Goal: Task Accomplishment & Management: Manage account settings

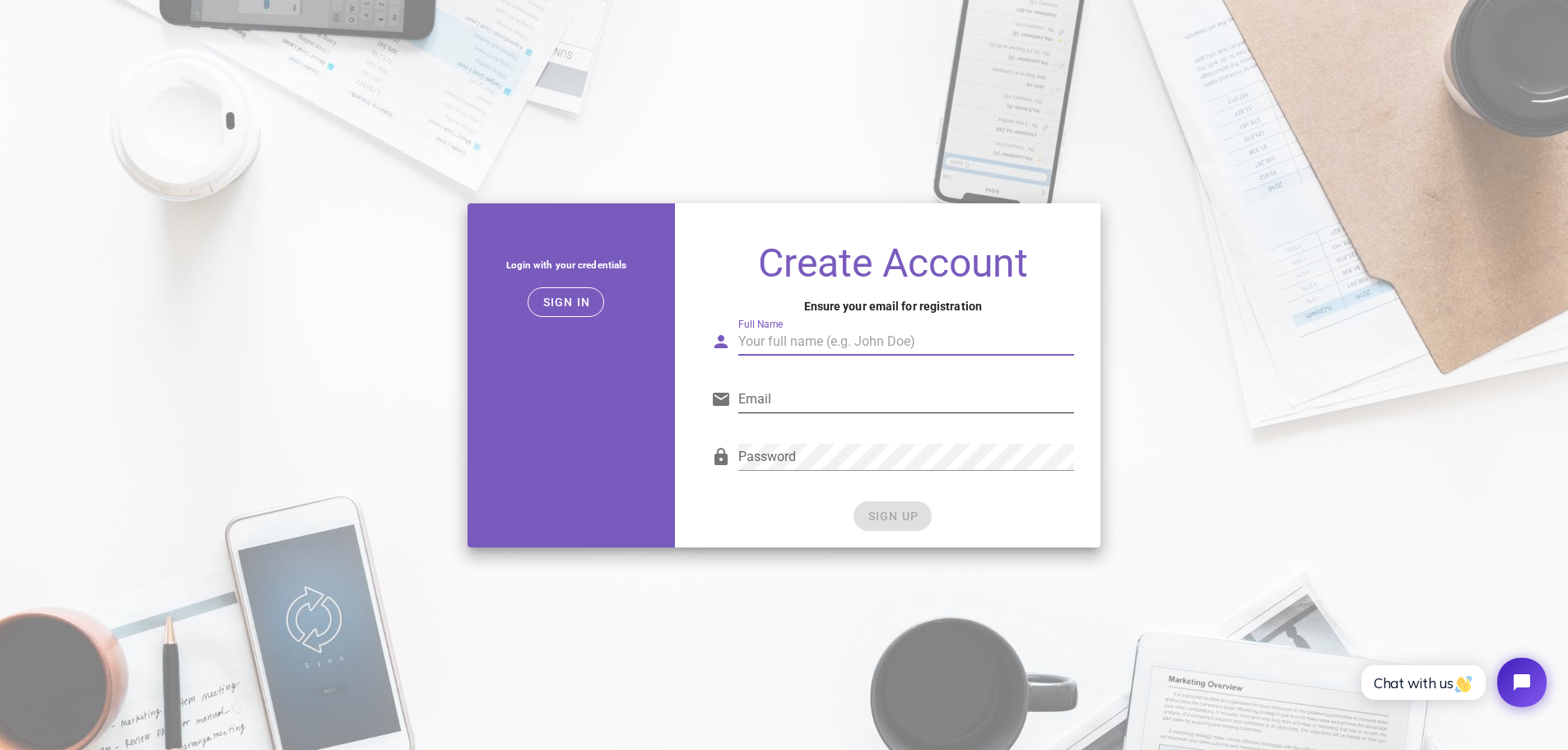
type input "The DJ Himself"
click at [807, 395] on input "Email" at bounding box center [906, 399] width 336 height 27
type input "ghubbell324@gmail.com"
click at [836, 435] on div "Password" at bounding box center [892, 461] width 363 height 55
click at [880, 513] on span "SIGN UP" at bounding box center [892, 516] width 52 height 13
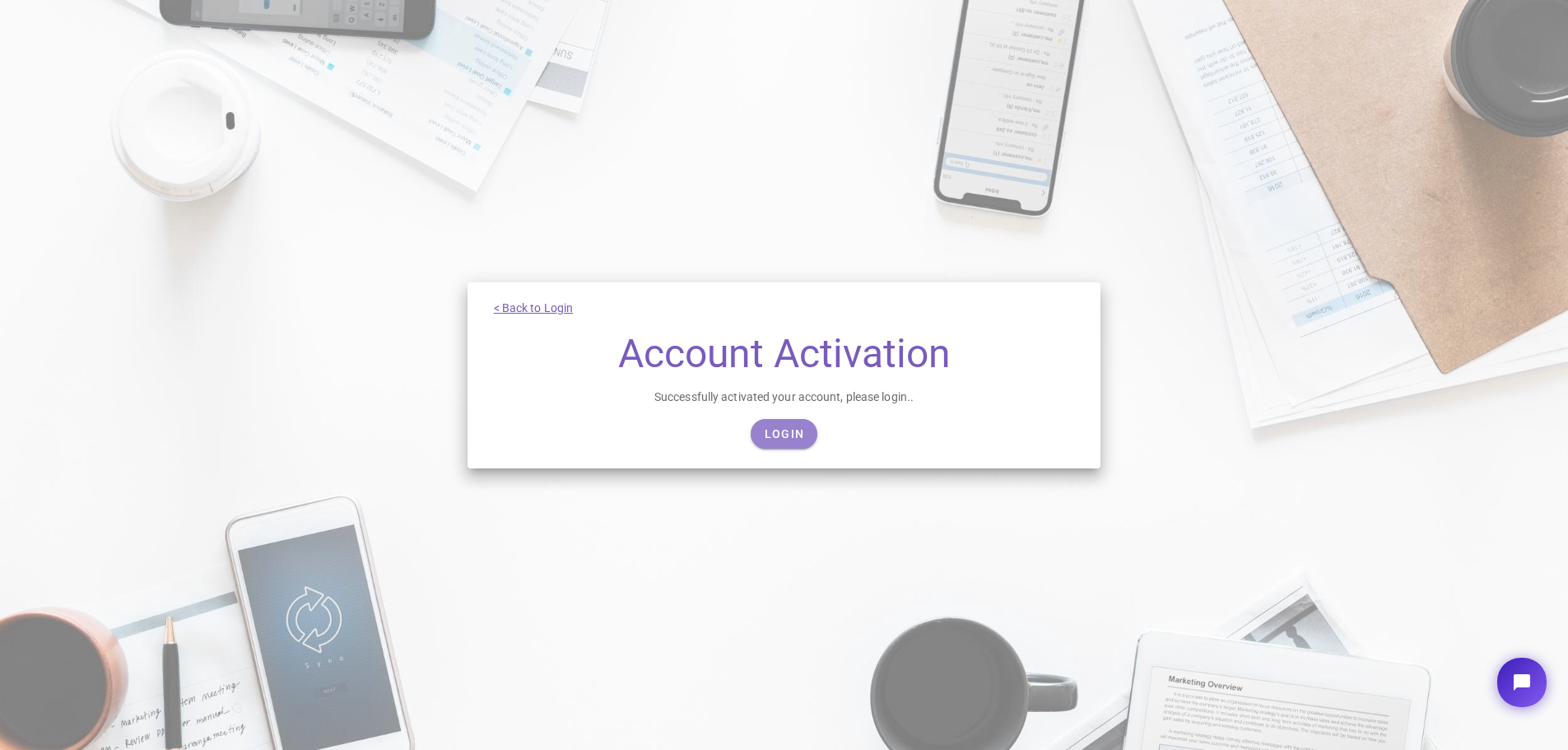
click at [808, 429] on link "Login" at bounding box center [784, 434] width 66 height 30
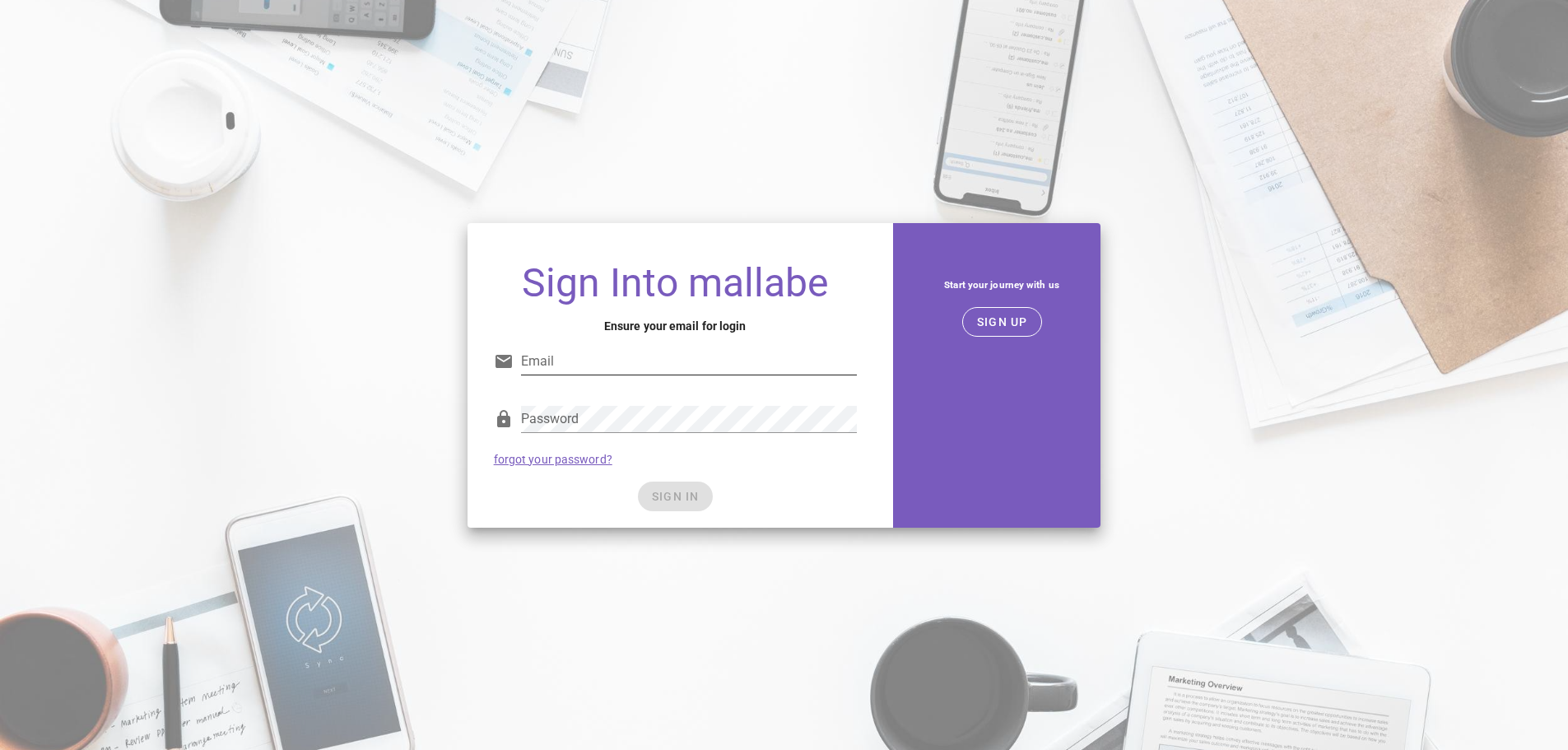
click at [736, 368] on input "Email" at bounding box center [689, 361] width 336 height 27
click at [738, 371] on input "Email" at bounding box center [689, 361] width 336 height 27
type input "ghubbell324@gmail.com"
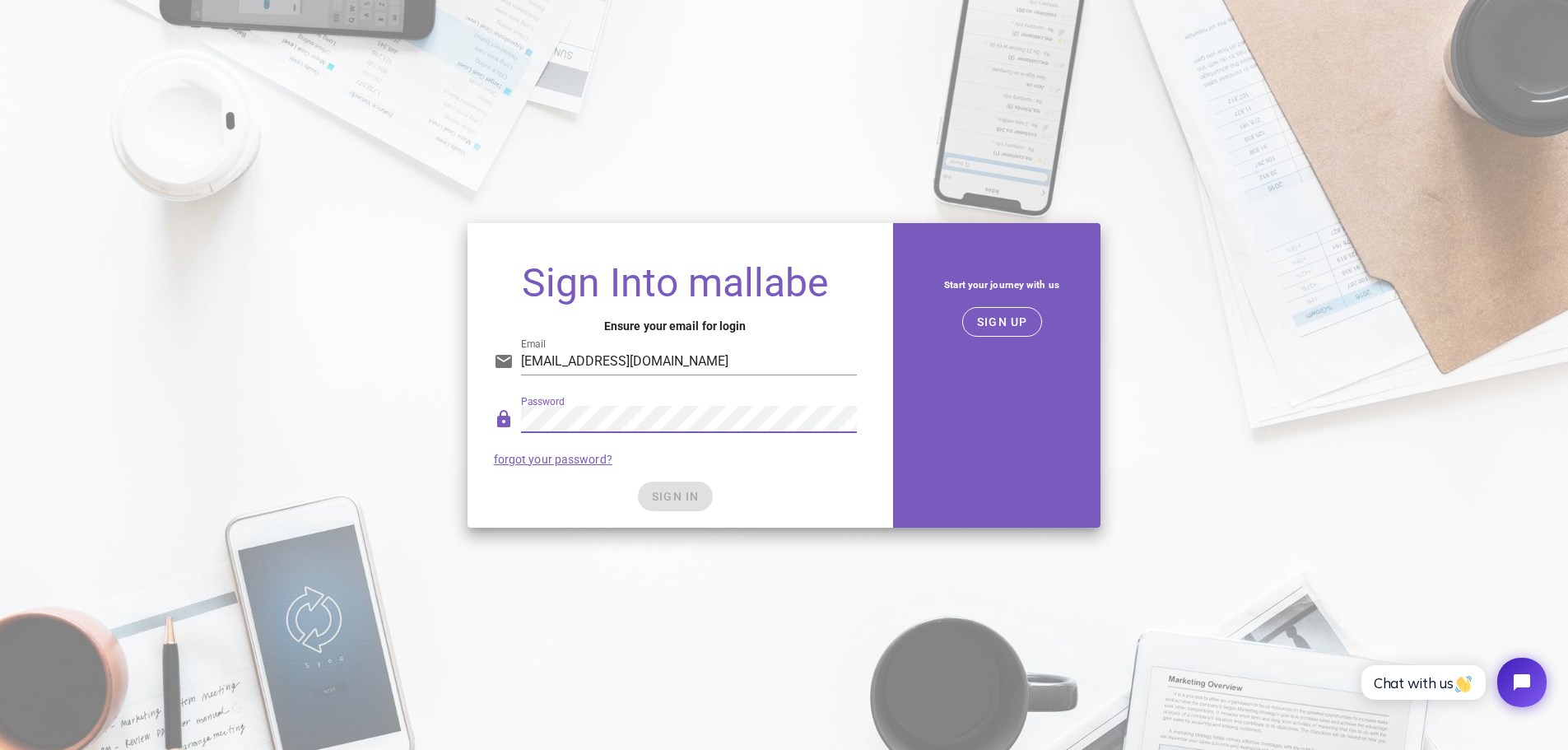
click at [670, 502] on div "SIGN IN" at bounding box center [675, 496] width 363 height 30
click at [670, 502] on span "SIGN IN" at bounding box center [675, 496] width 49 height 13
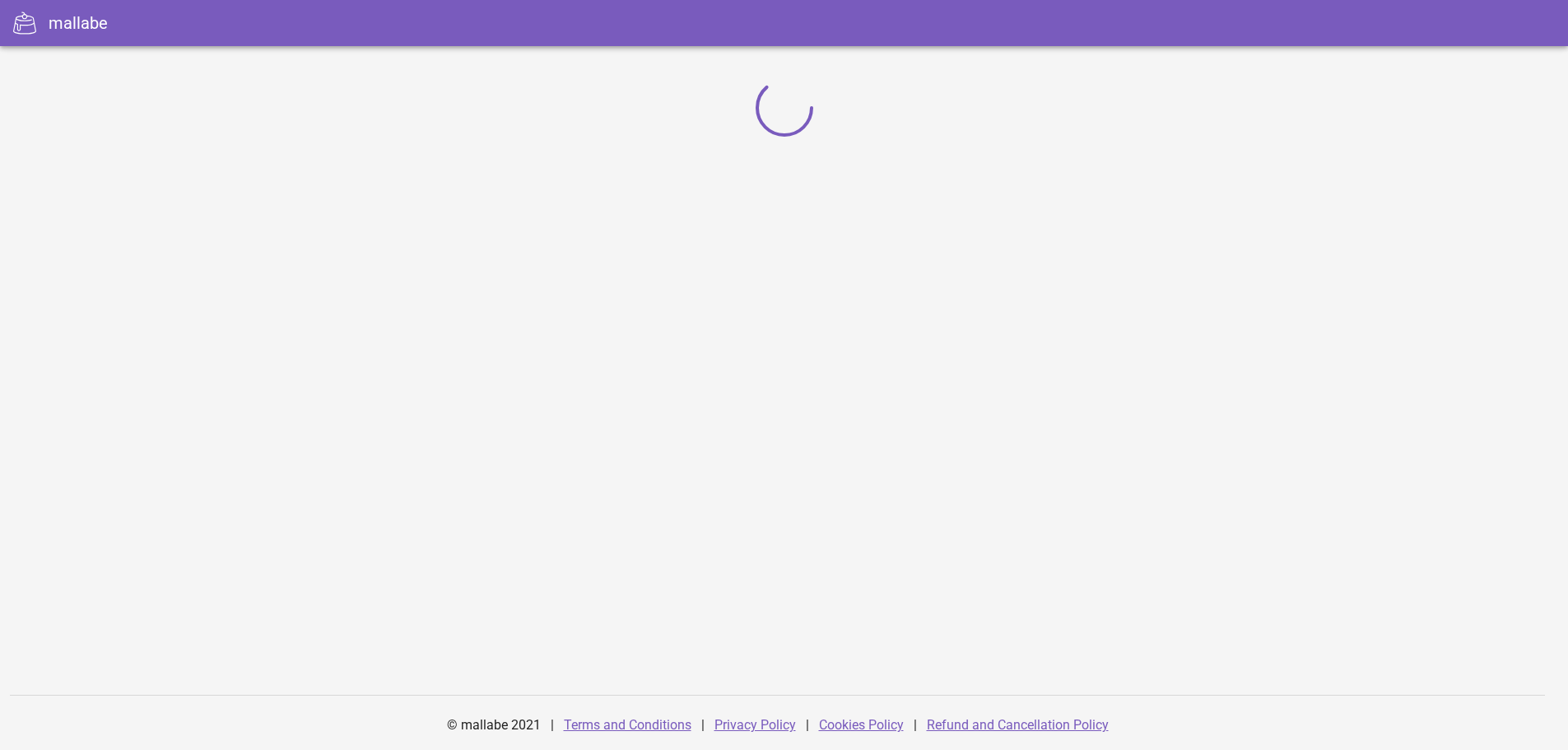
drag, startPoint x: 0, startPoint y: 0, endPoint x: 668, endPoint y: 503, distance: 836.2
click at [668, 501] on div "© mallabe 2021 | Terms and Conditions | Privacy Policy | Cookies Policy | Refun…" at bounding box center [784, 398] width 1568 height 704
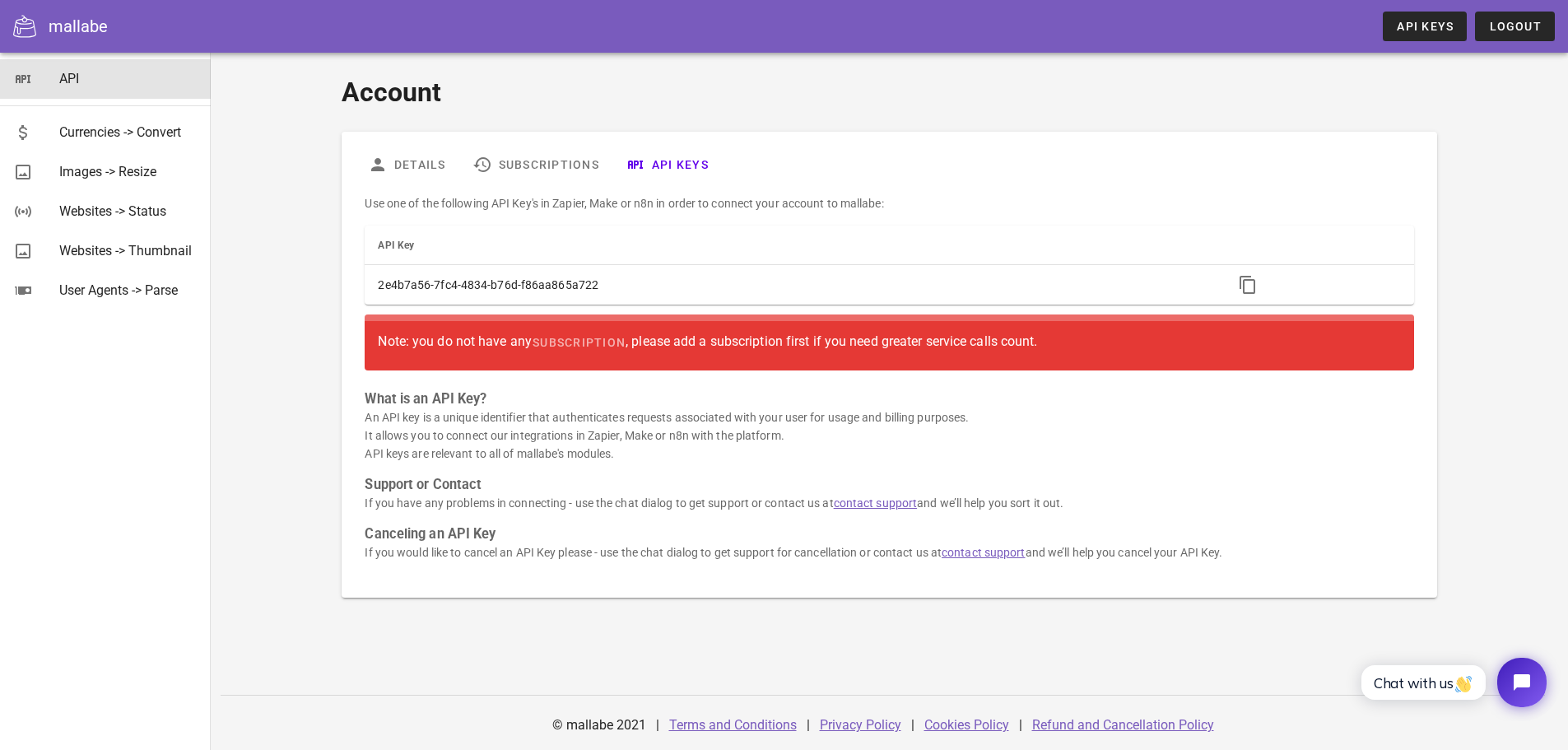
click at [137, 78] on div "API" at bounding box center [128, 79] width 139 height 16
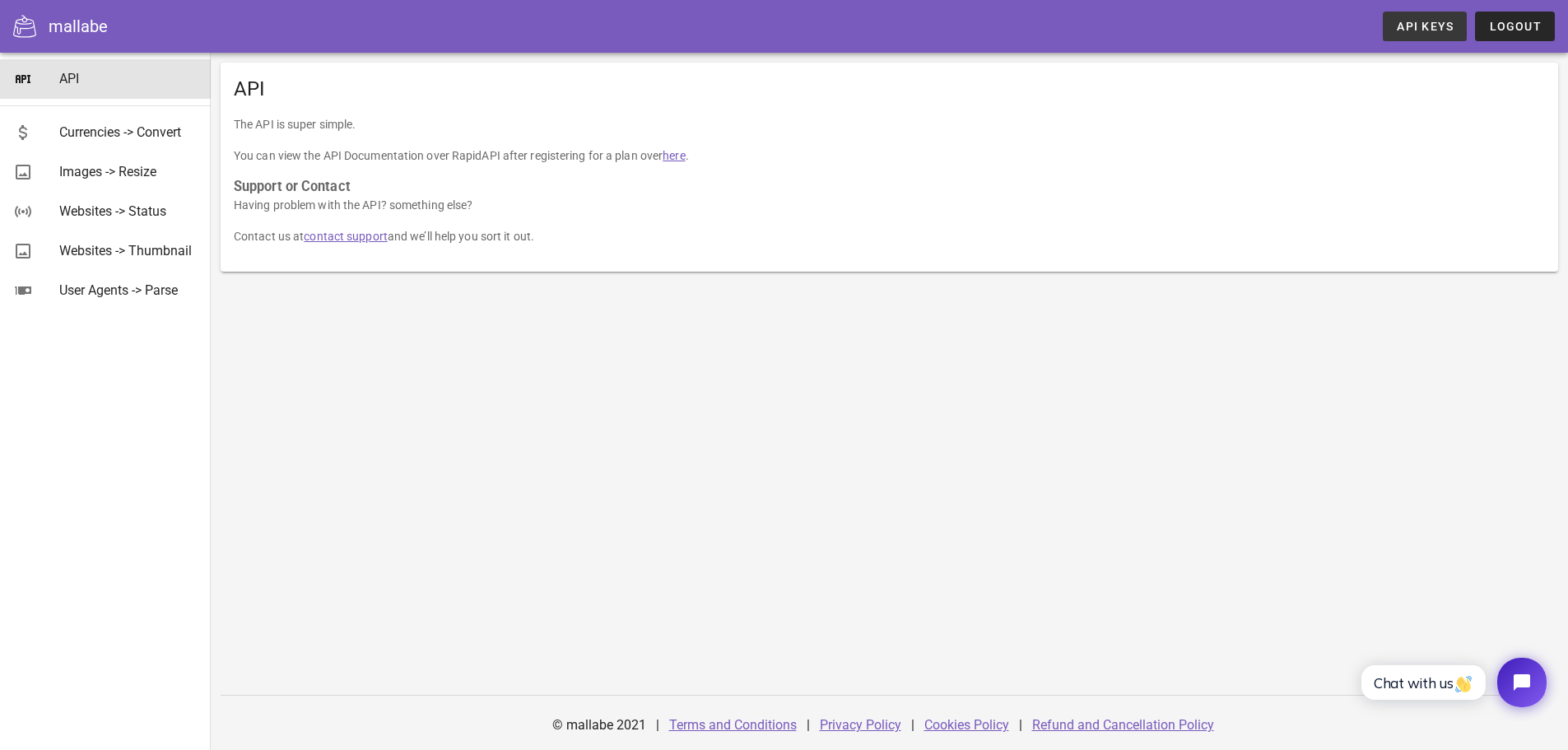
click at [1385, 26] on div "mallabe API Keys Logout" at bounding box center [784, 27] width 1568 height 53
click at [1397, 26] on link "API Keys" at bounding box center [1425, 27] width 84 height 30
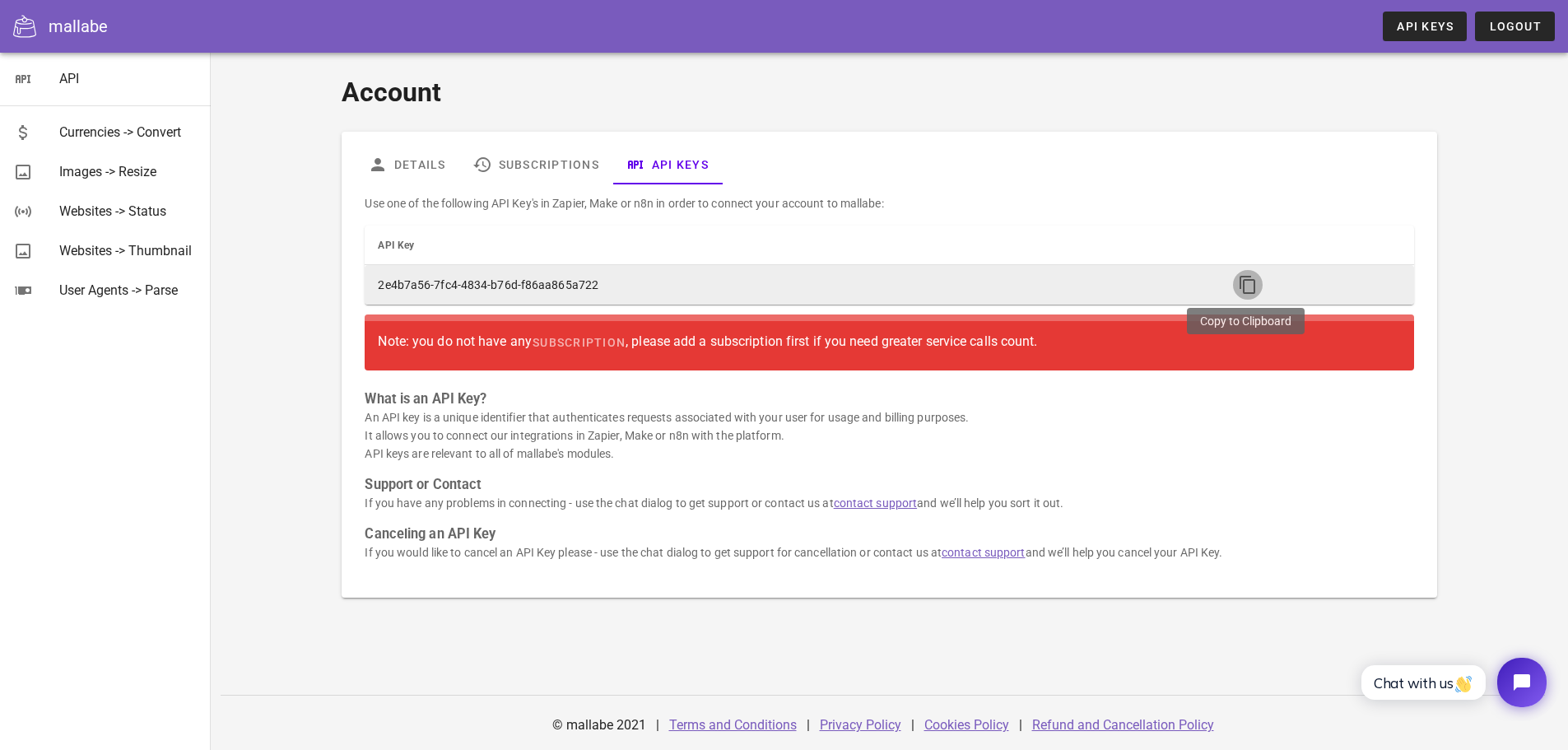
click at [1254, 281] on icon "button" at bounding box center [1248, 284] width 19 height 19
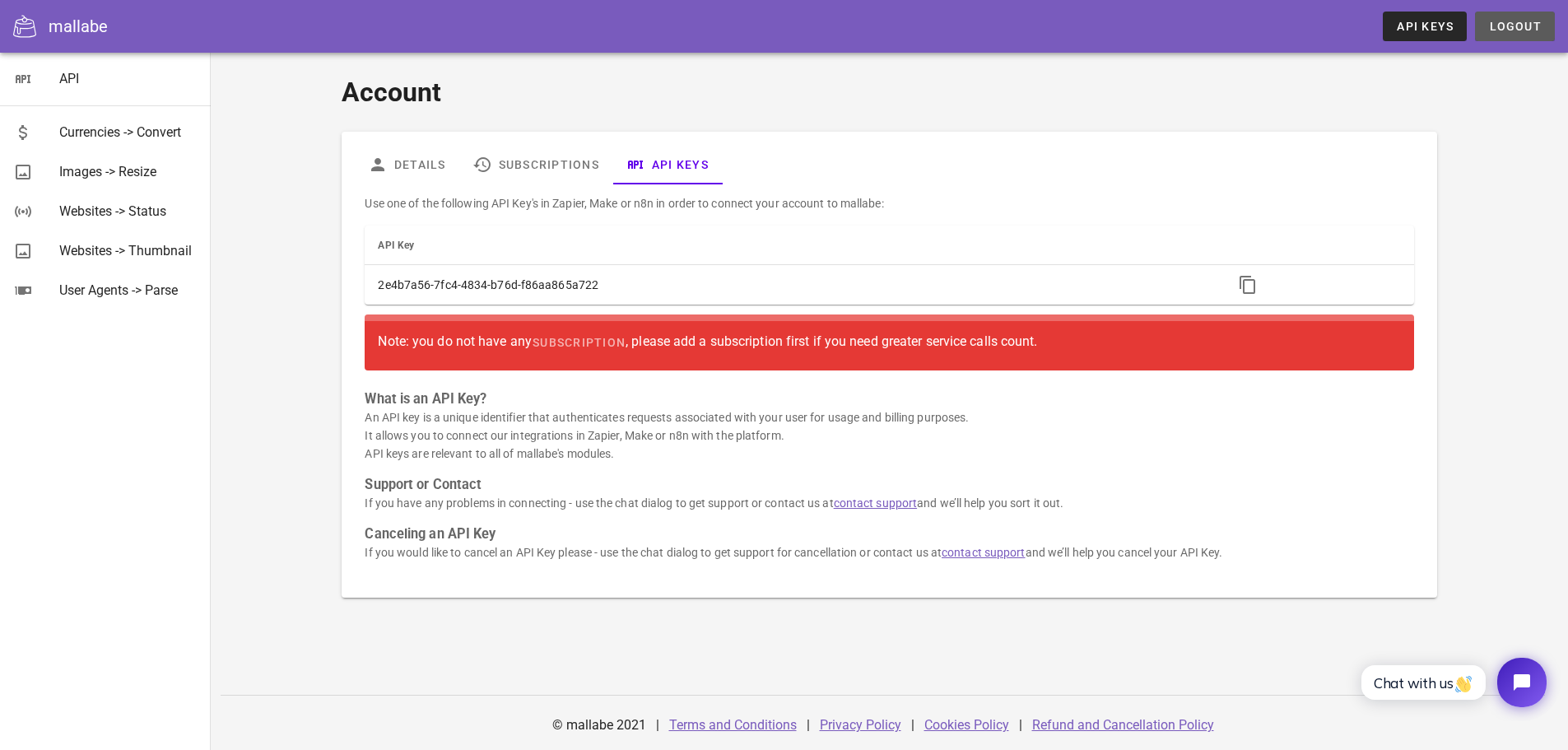
click at [1511, 19] on button "Logout" at bounding box center [1515, 27] width 80 height 30
